Goal: Information Seeking & Learning: Learn about a topic

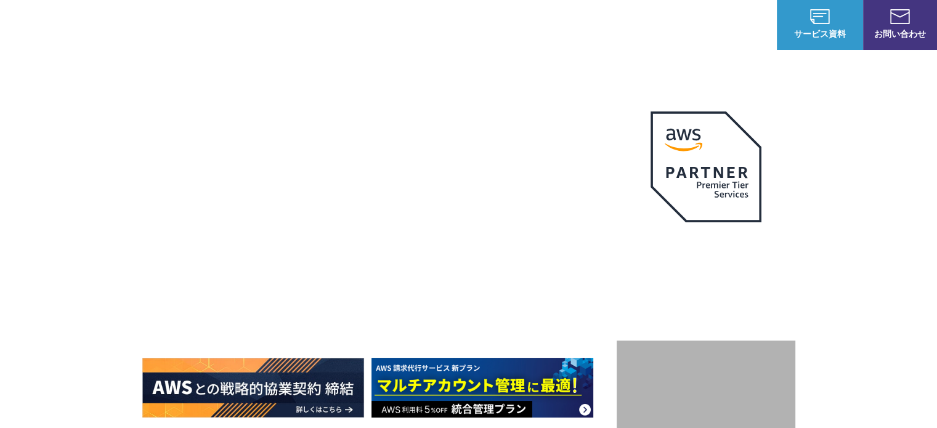
click at [279, 147] on p "AWSの導入からコスト削減、 構成・運用の最適化からデータ活用まで 規模や業種業態を問わない マネージドサービスで" at bounding box center [379, 163] width 474 height 54
click at [256, 165] on p "AWSの導入からコスト削減、 構成・運用の最適化からデータ活用まで 規模や業種業態を問わない マネージドサービスで" at bounding box center [379, 163] width 474 height 54
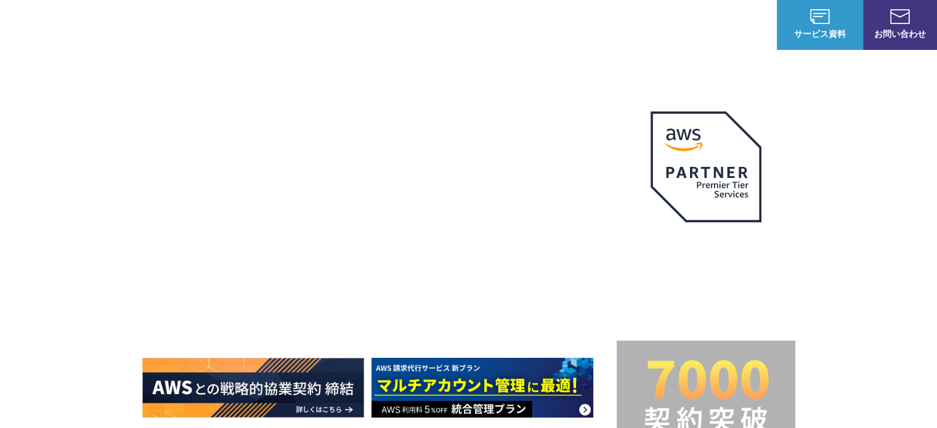
click at [545, 421] on div "AWSの導入からコスト削減、 構成・運用の最適化からデータ活用まで 規模や業種業態を問わない マネージドサービスで AWS ジャーニーの 成功を実現 AWS …" at bounding box center [468, 276] width 653 height 369
click at [153, 47] on header "NHN テコラス AWS総合支援サービス 強み 強み C-Chorusの強み 管理ポータル 開発ロードマップ C-Chorusのサポート 資料を請求する まず…" at bounding box center [468, 24] width 937 height 49
click at [145, 6] on header "NHN テコラス AWS総合支援サービス 強み 強み C-Chorusの強み 管理ポータル 開発ロードマップ C-Chorusのサポート 資料を請求する まず…" at bounding box center [468, 24] width 937 height 49
